Goal: Find contact information: Find contact information

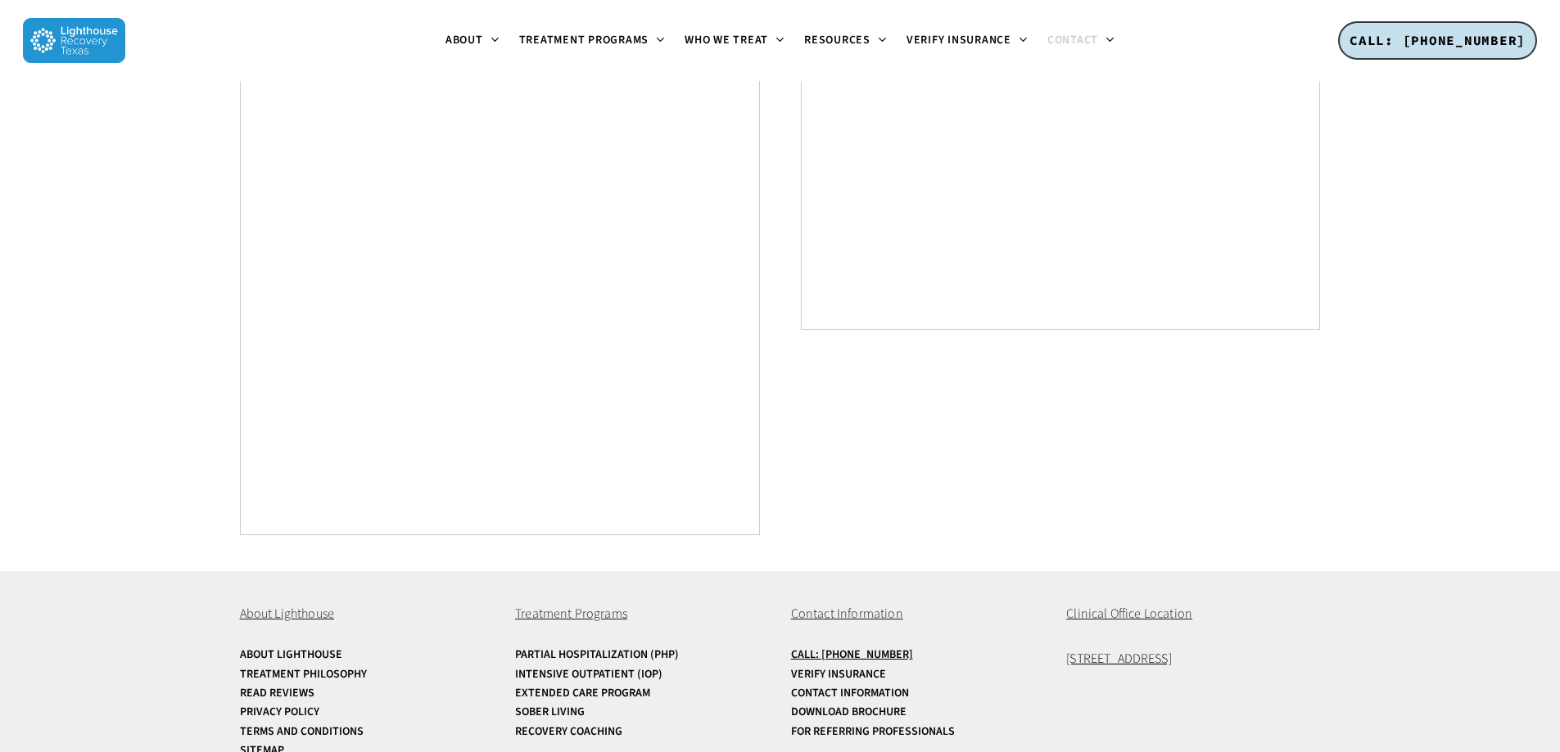
scroll to position [988, 0]
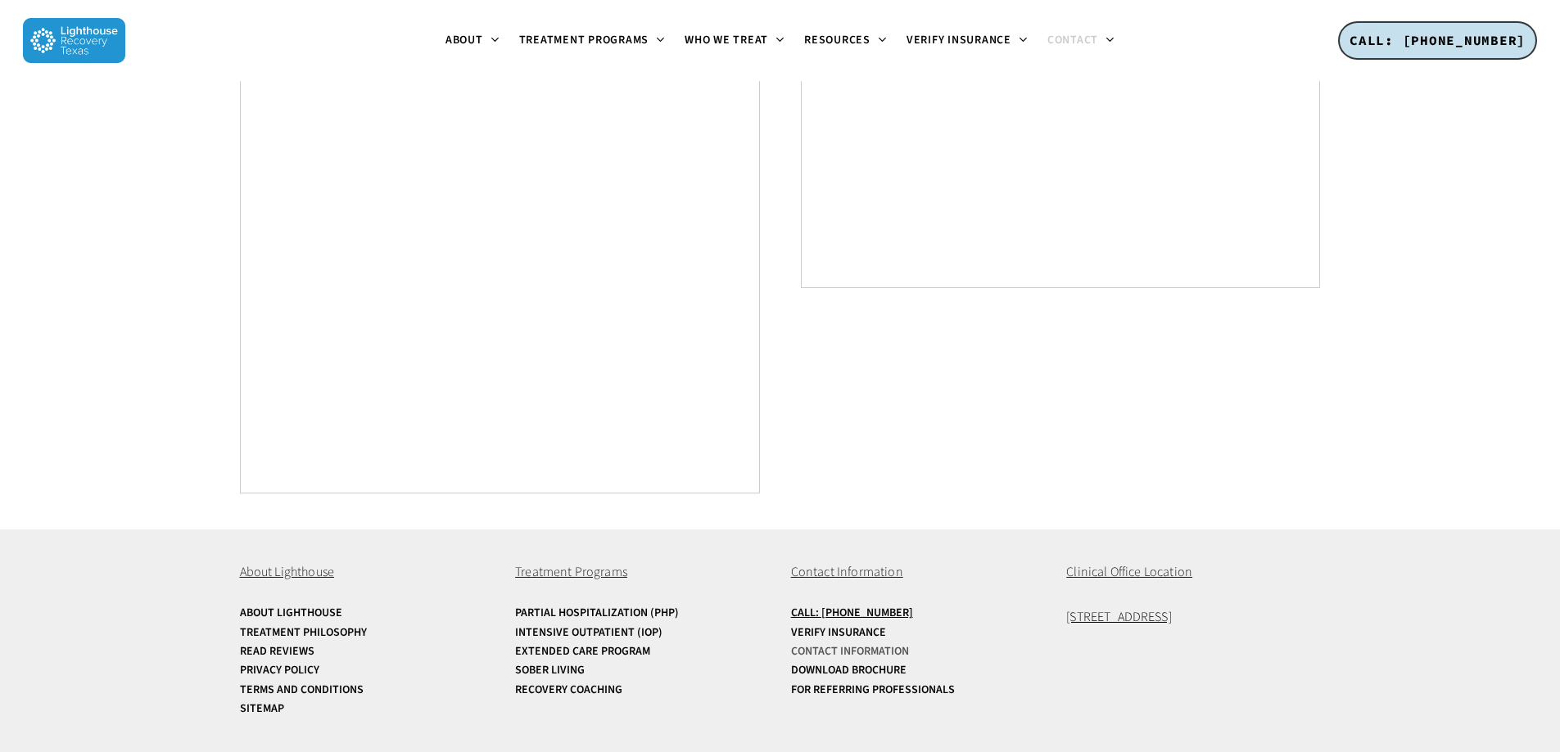
click at [875, 646] on link "Contact Information" at bounding box center [918, 652] width 254 height 12
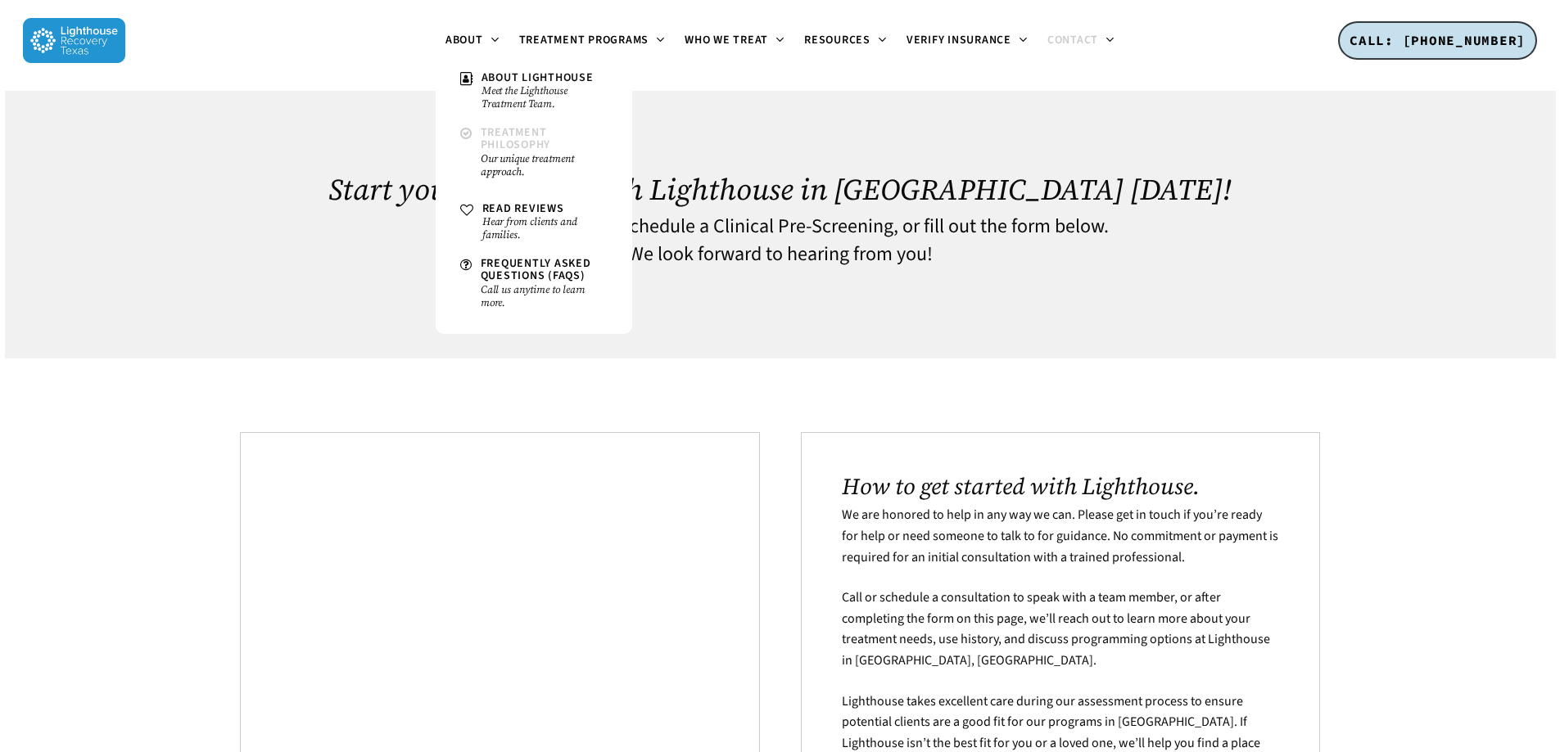
click at [495, 151] on span "Treatment Philosophy" at bounding box center [516, 138] width 70 height 29
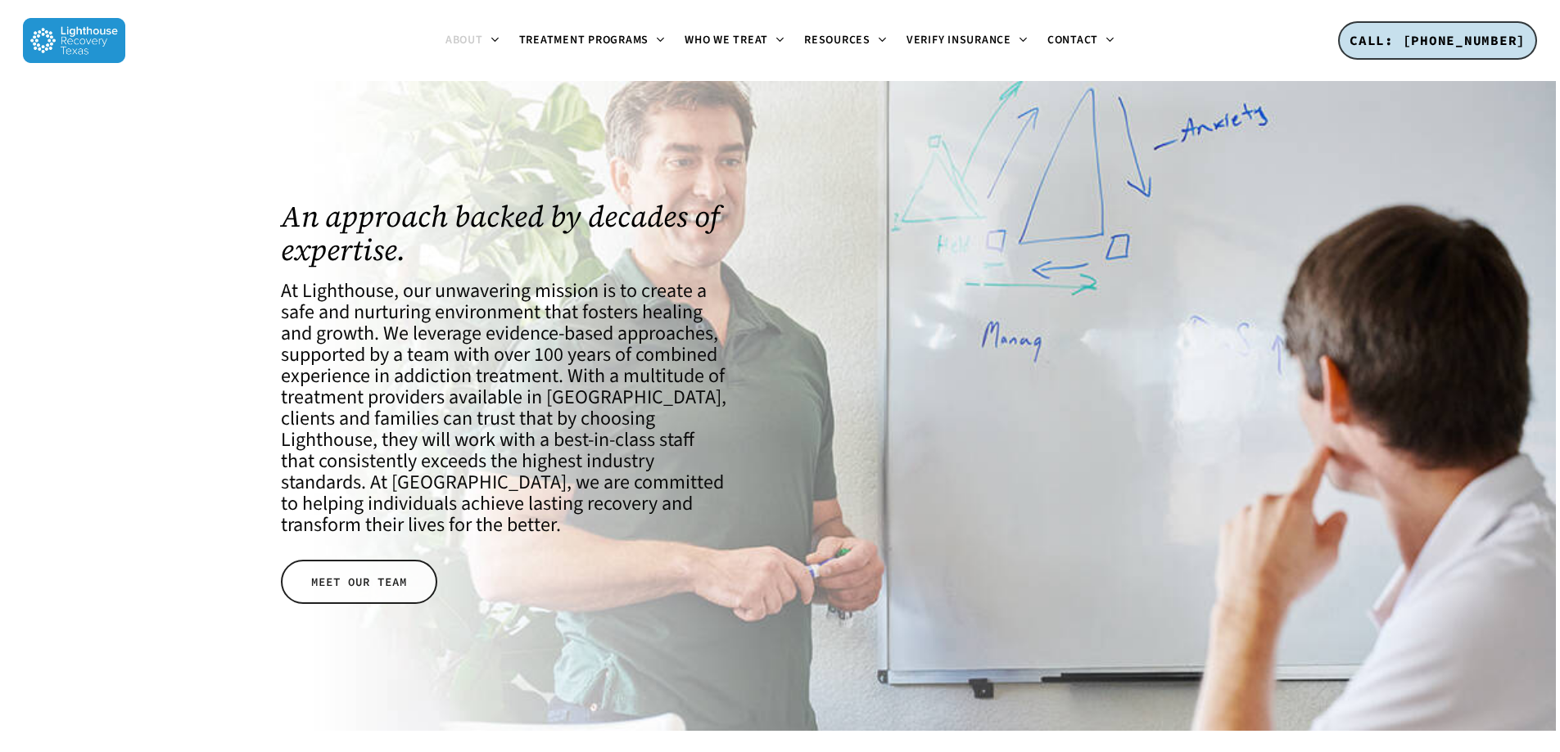
click at [313, 583] on span "MEET OUR TEAM" at bounding box center [359, 582] width 96 height 16
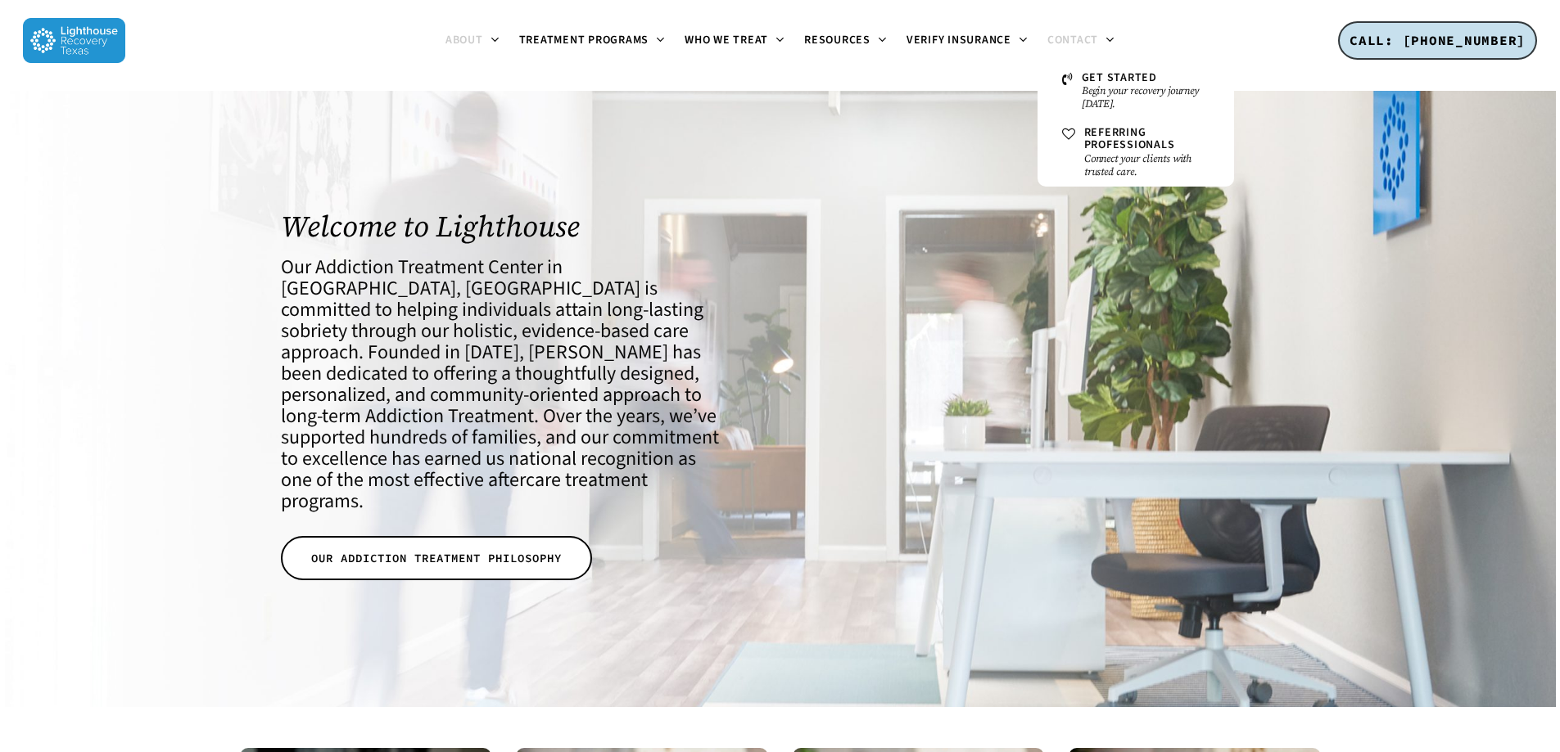
click at [1107, 40] on icon at bounding box center [1108, 39] width 7 height 13
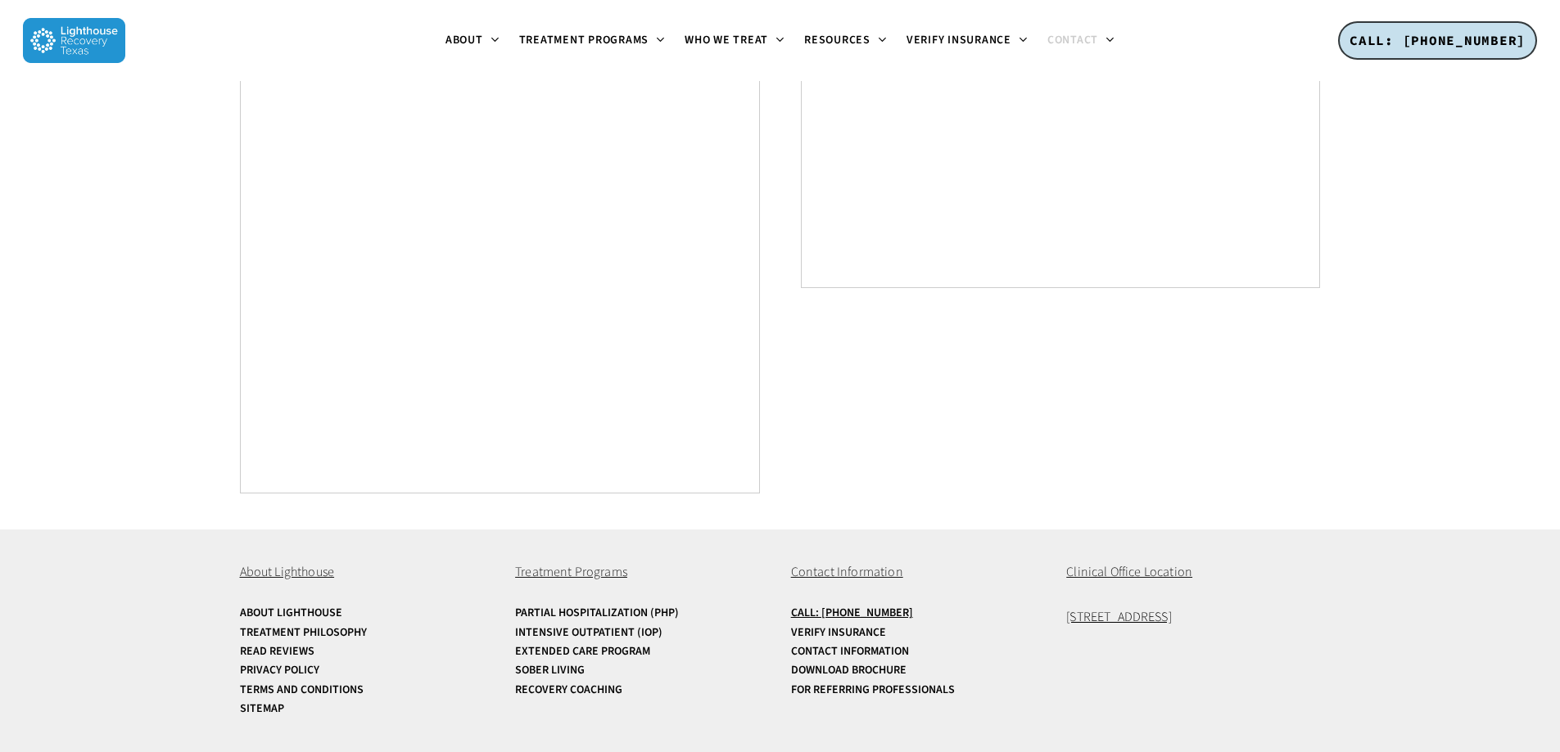
scroll to position [998, 0]
